Goal: Check status

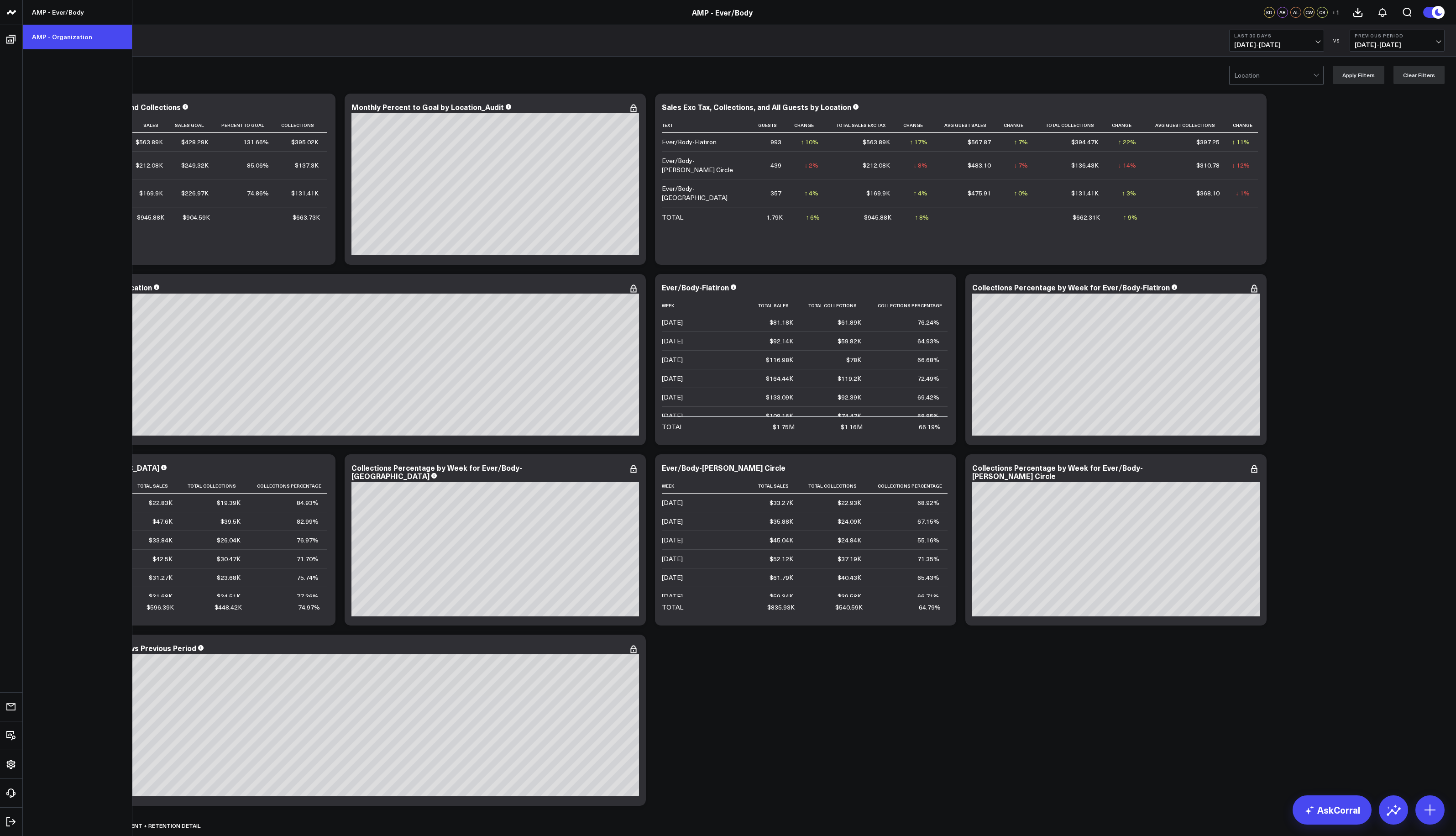
click at [41, 37] on link "AMP - Organization" at bounding box center [77, 37] width 109 height 25
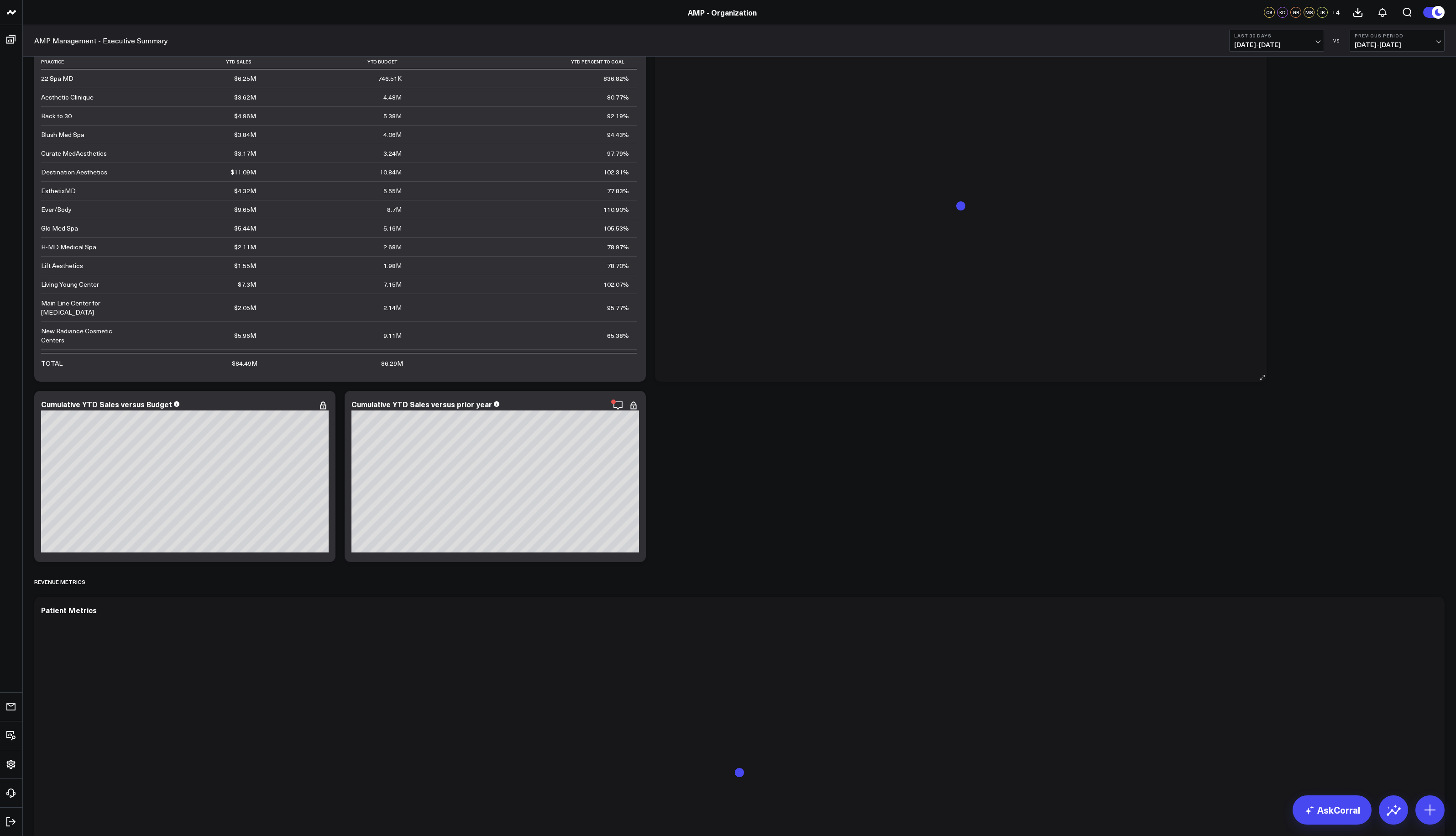
scroll to position [970, 0]
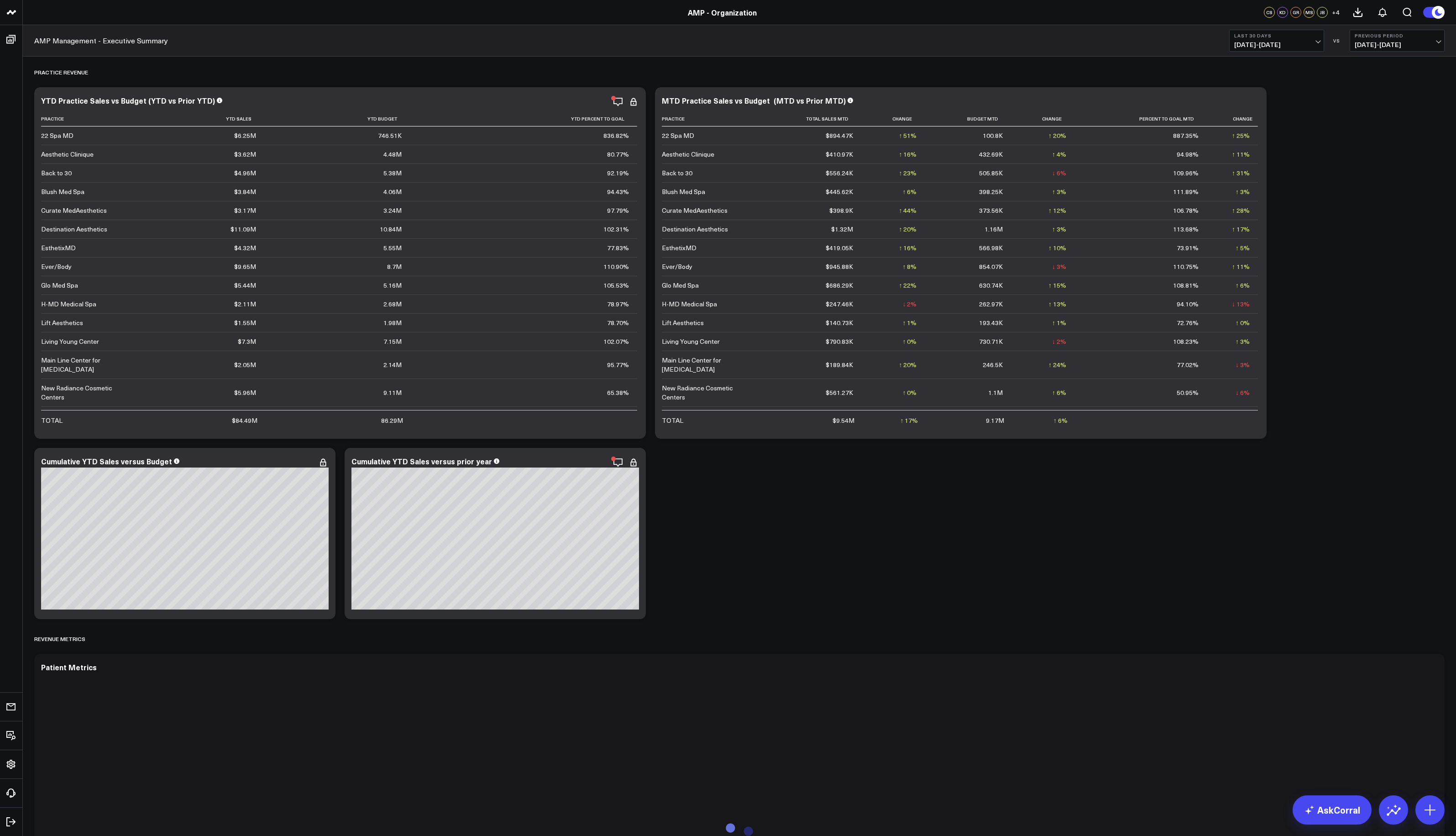
click at [1315, 41] on span "[DATE] - [DATE]" at bounding box center [1277, 45] width 85 height 7
click at [1258, 235] on link "MTD" at bounding box center [1276, 238] width 94 height 18
